Goal: Task Accomplishment & Management: Manage account settings

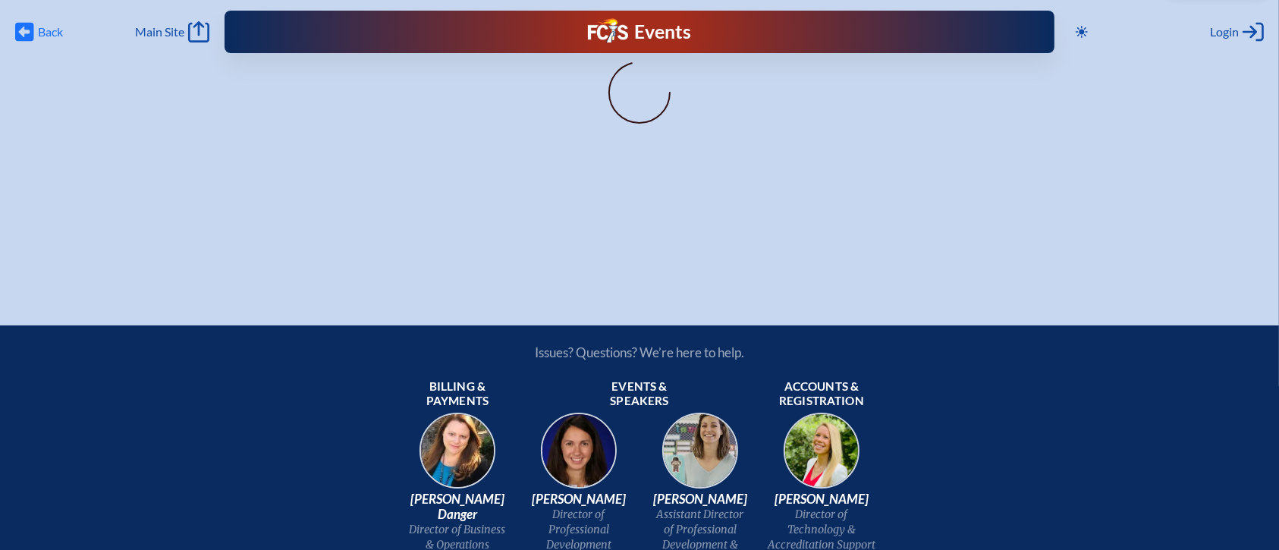
click at [24, 30] on icon "Back" at bounding box center [24, 31] width 19 height 21
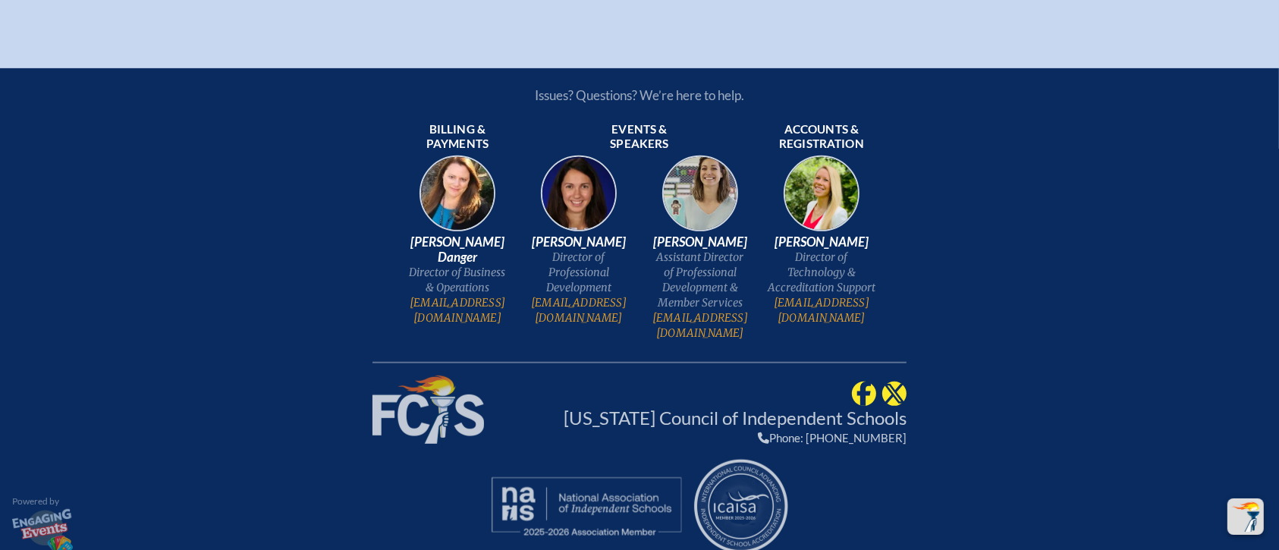
type input "[EMAIL_ADDRESS][DOMAIN_NAME]"
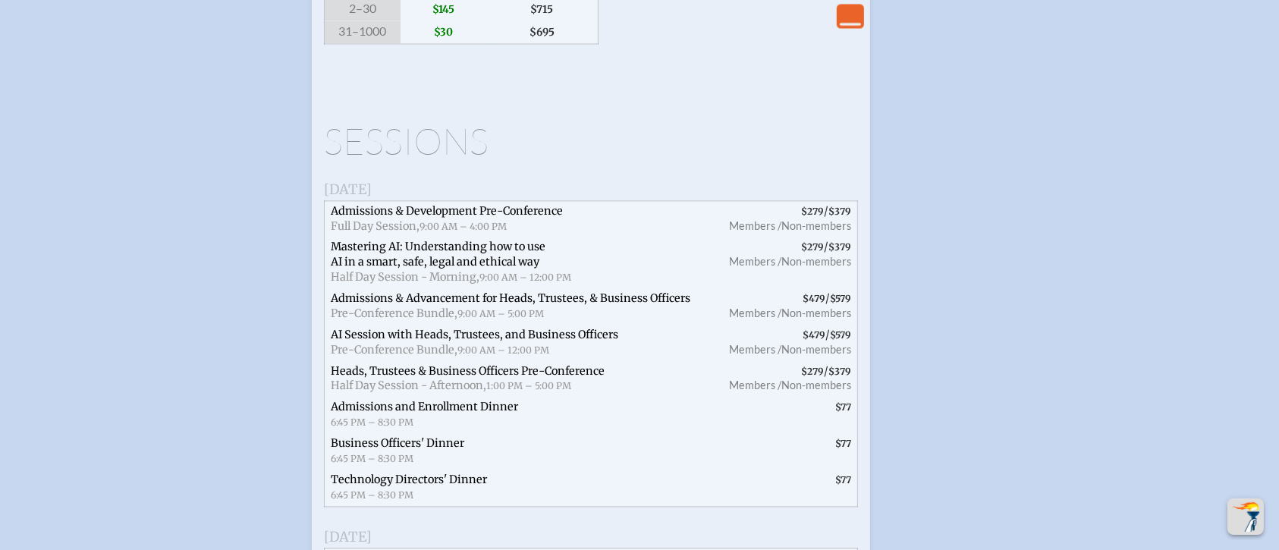
scroll to position [3152, 0]
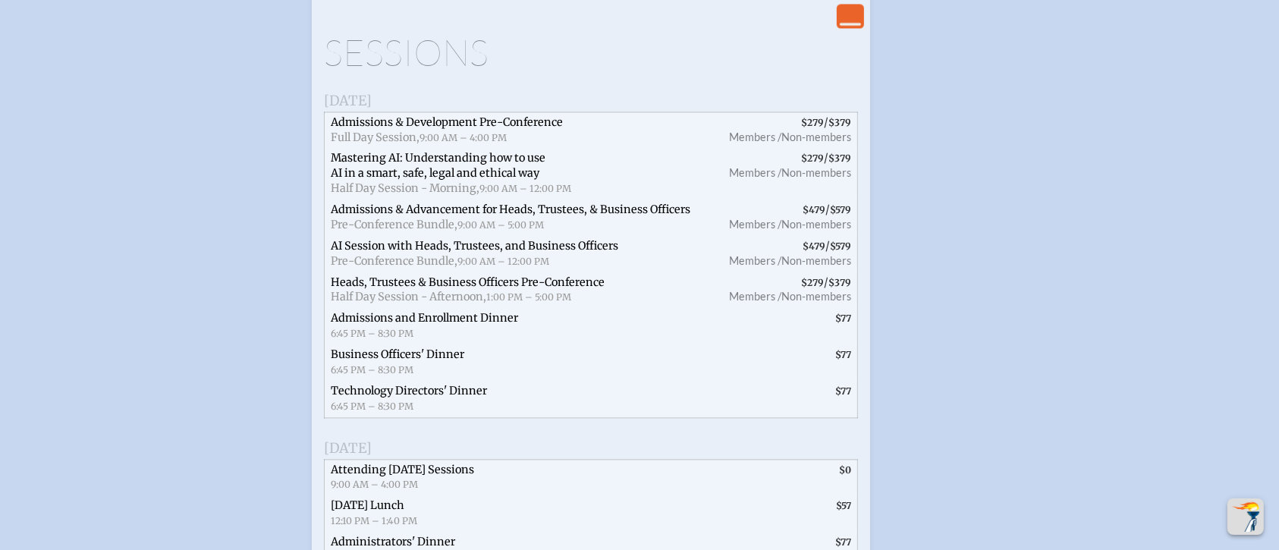
click at [860, 20] on icon "View Less" at bounding box center [850, 15] width 21 height 21
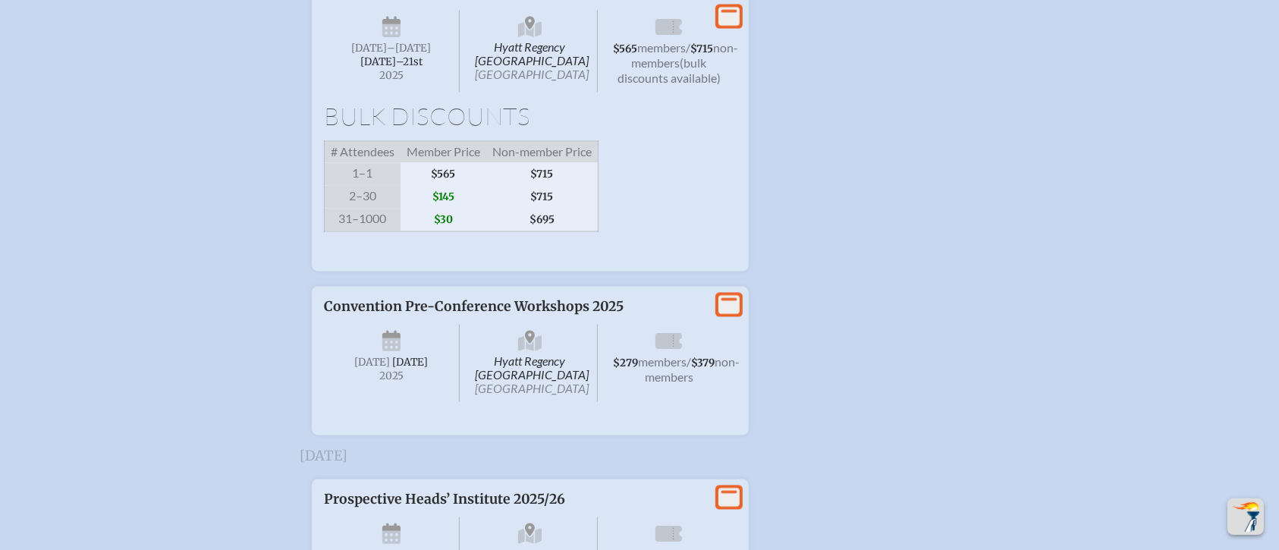
scroll to position [3172, 0]
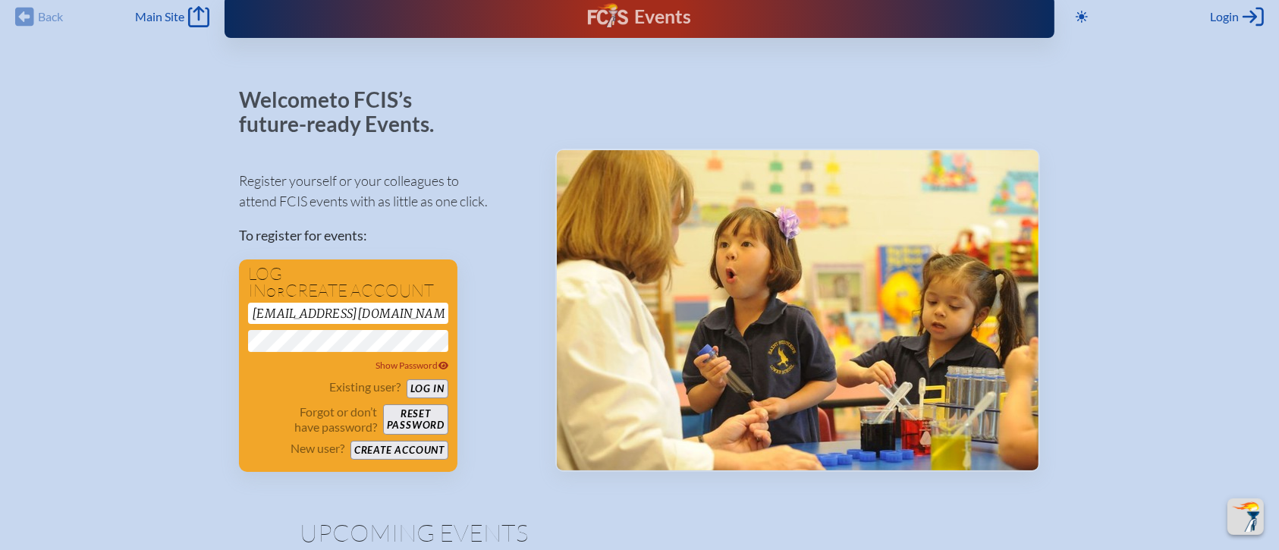
scroll to position [0, 0]
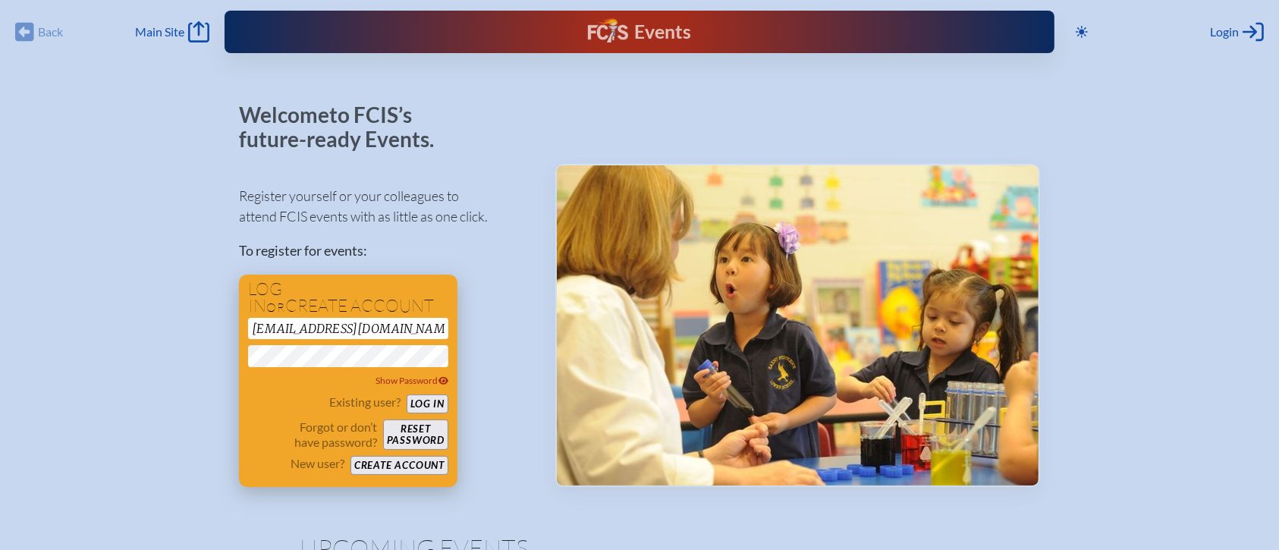
click at [423, 403] on button "Log in" at bounding box center [428, 404] width 42 height 19
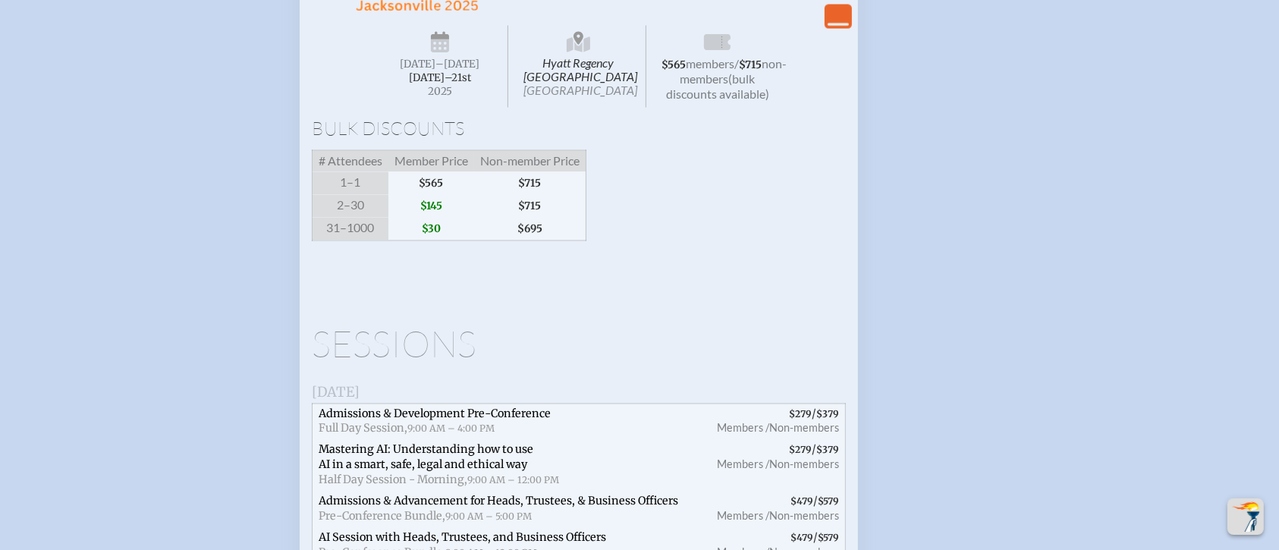
scroll to position [2630, 0]
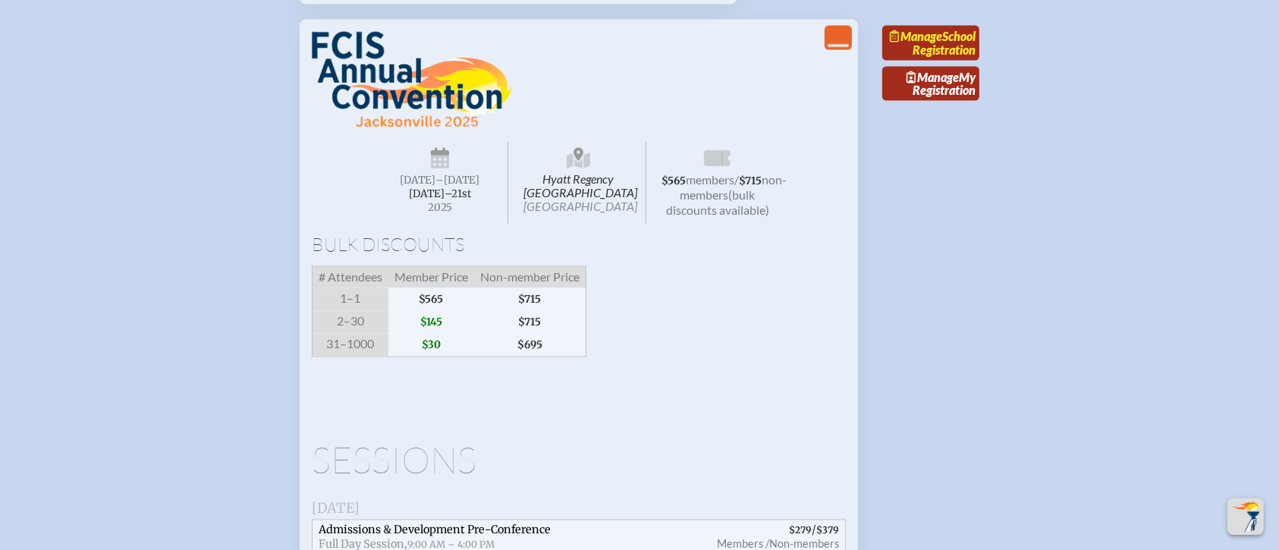
click at [945, 61] on link "Manage School Registration" at bounding box center [930, 43] width 97 height 35
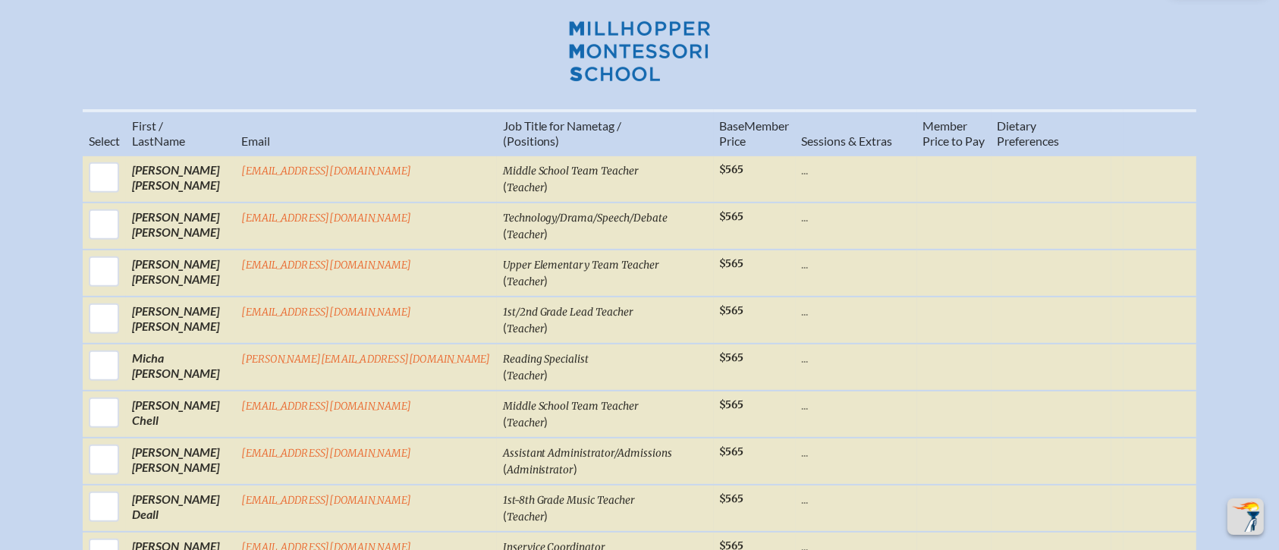
scroll to position [607, 0]
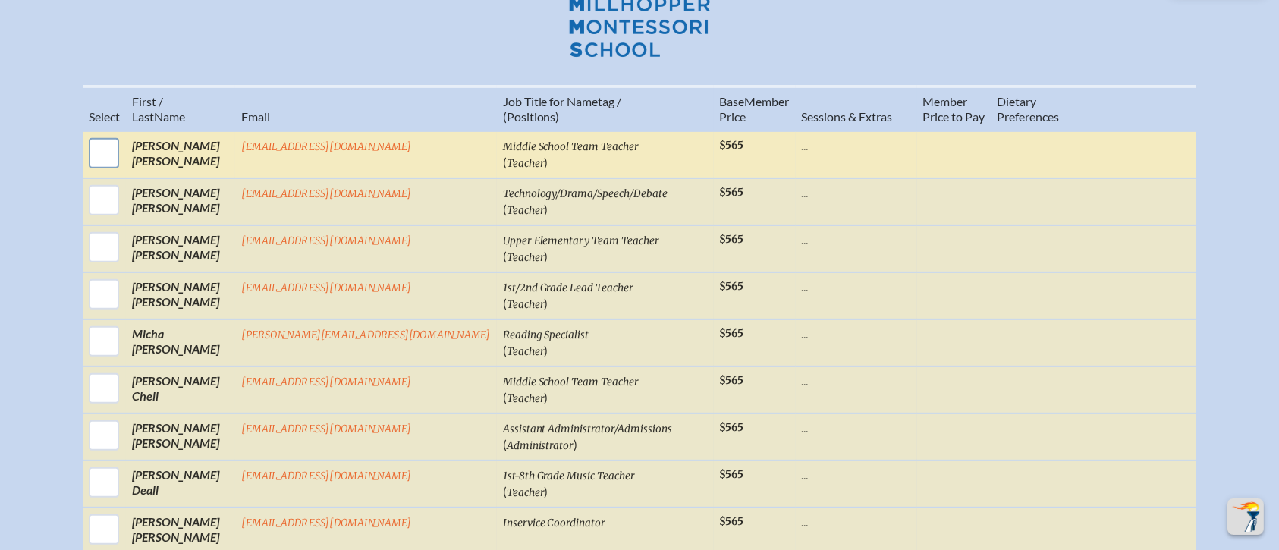
click at [123, 139] on input "checkbox" at bounding box center [104, 153] width 38 height 38
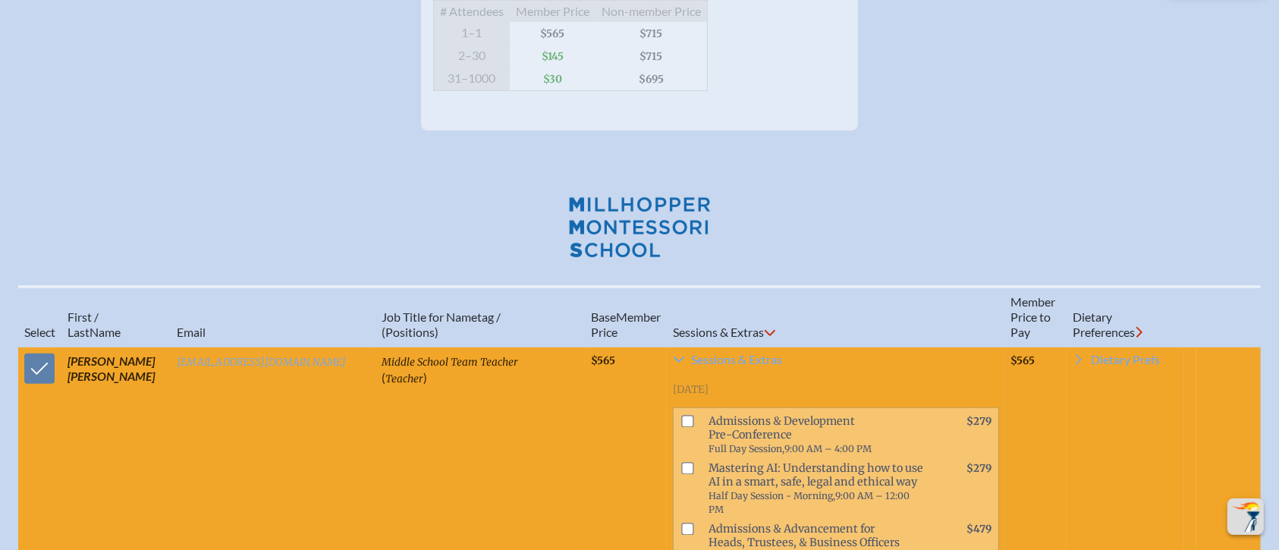
scroll to position [404, 0]
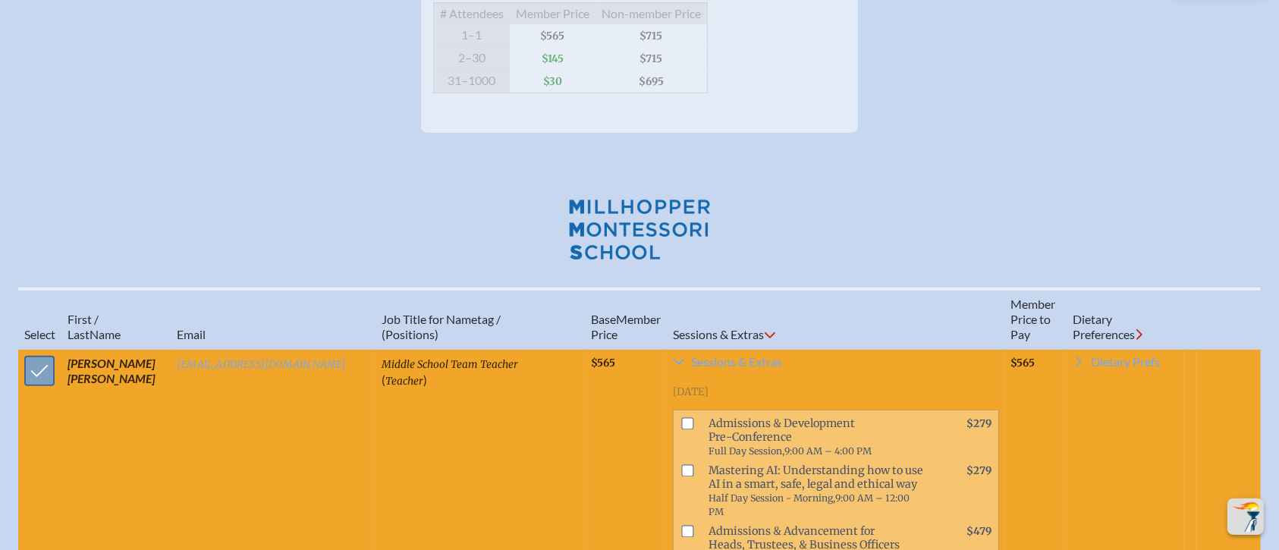
click at [36, 352] on input "checkbox" at bounding box center [39, 371] width 38 height 38
checkbox input "false"
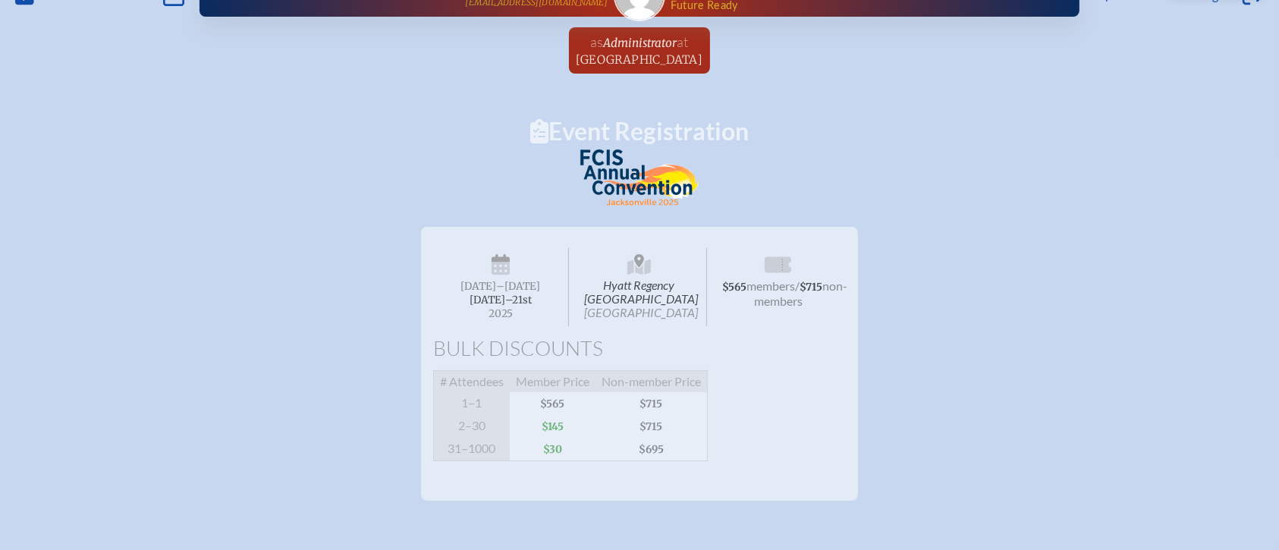
scroll to position [0, 0]
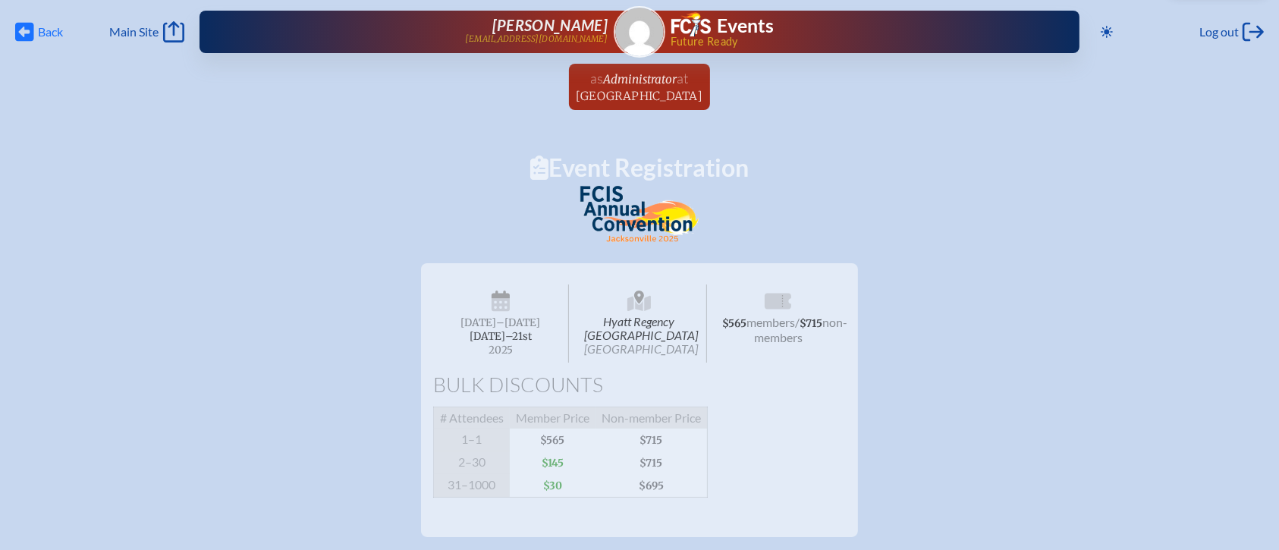
click at [26, 32] on icon "Back" at bounding box center [24, 31] width 19 height 21
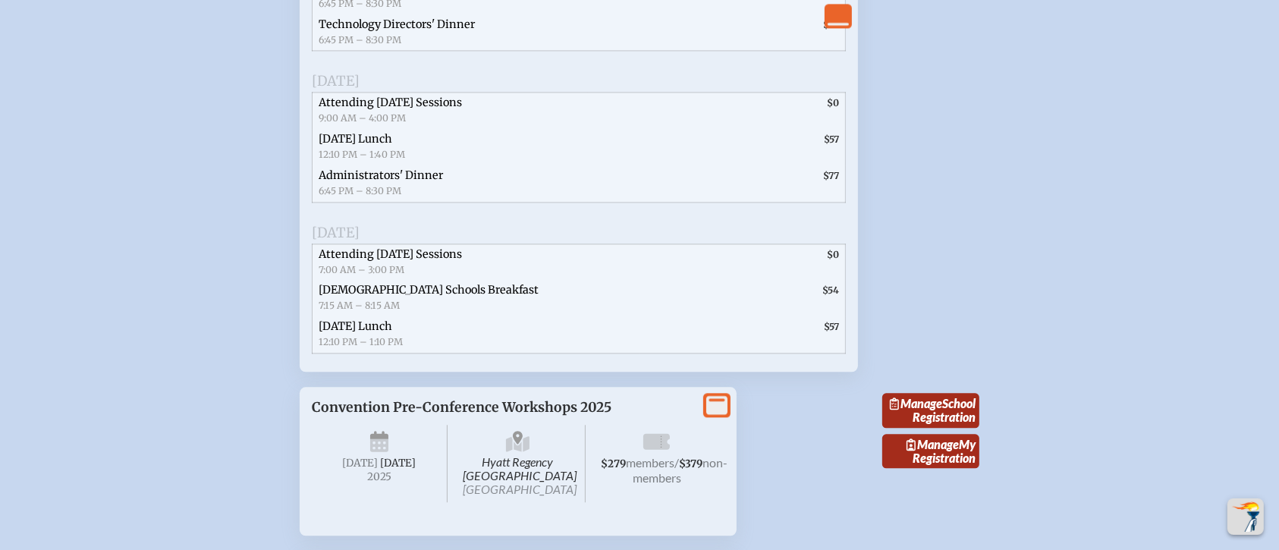
scroll to position [3408, 0]
